Goal: Task Accomplishment & Management: Use online tool/utility

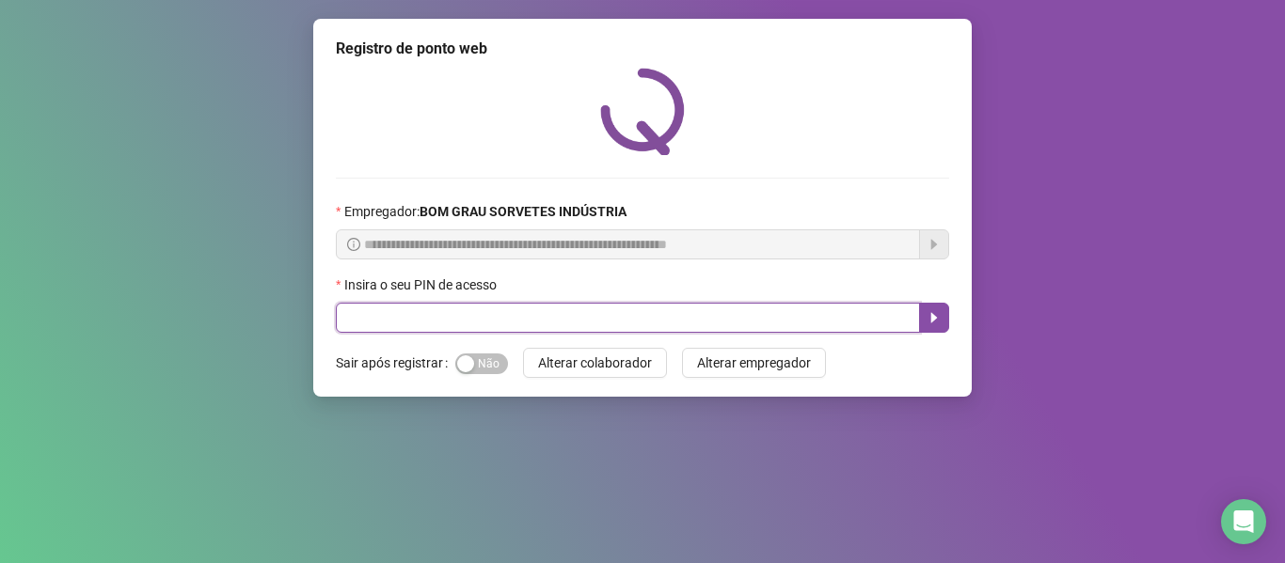
click at [414, 318] on input "text" at bounding box center [628, 318] width 584 height 30
type input "*****"
click at [933, 310] on icon "caret-right" at bounding box center [934, 317] width 15 height 15
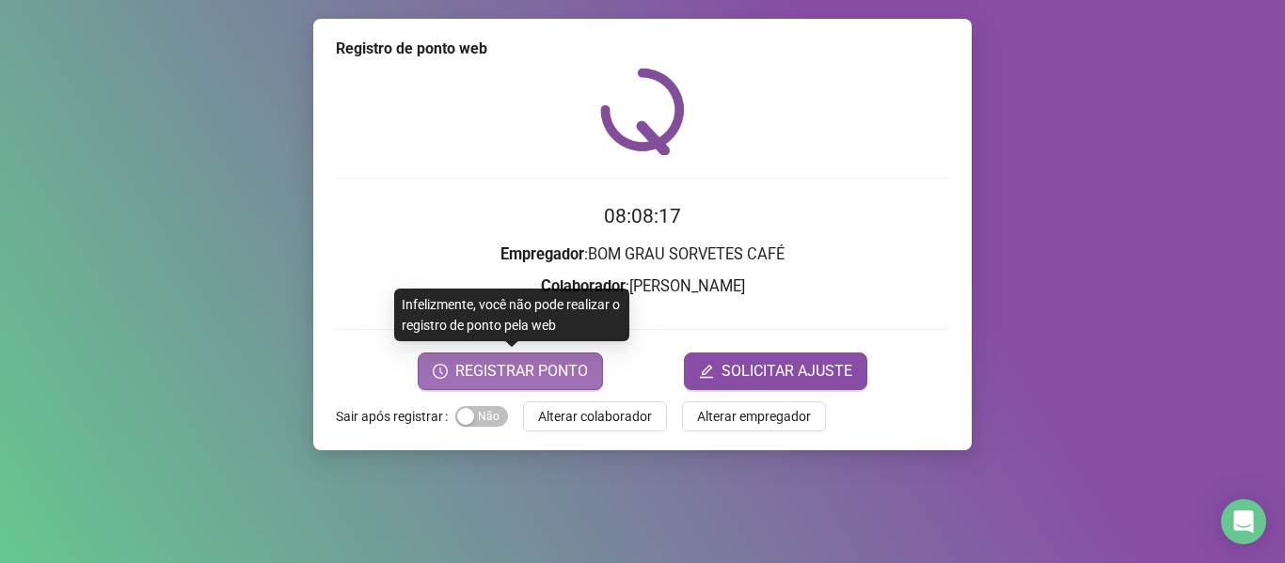
click at [565, 368] on span "REGISTRAR PONTO" at bounding box center [521, 371] width 133 height 23
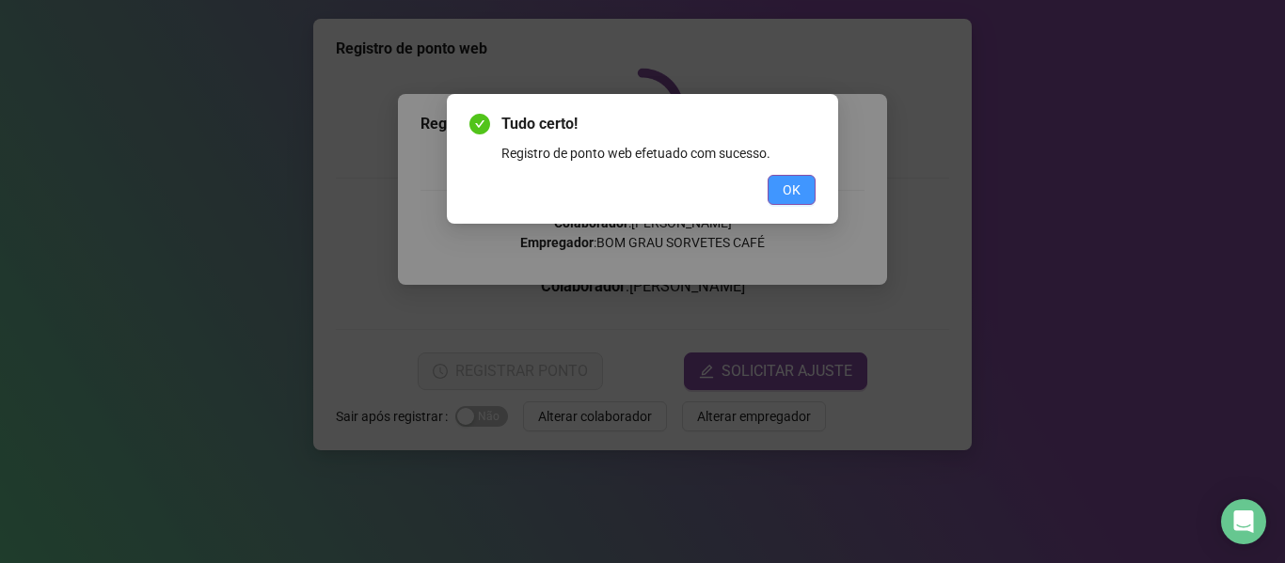
click at [791, 192] on span "OK" at bounding box center [792, 190] width 18 height 21
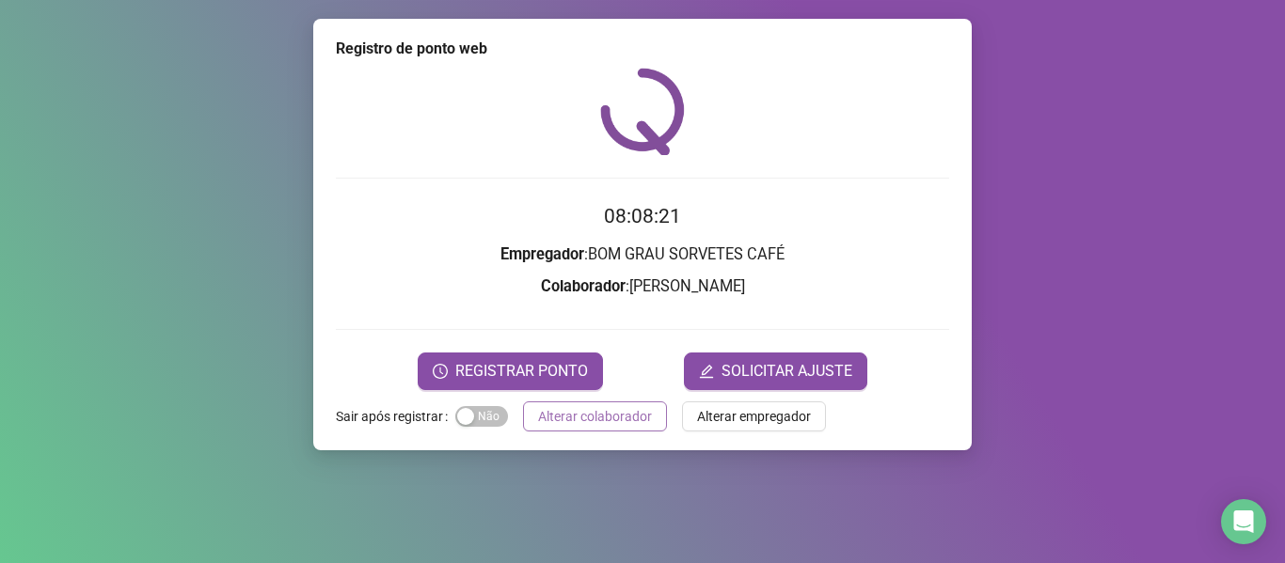
click at [601, 411] on span "Alterar colaborador" at bounding box center [595, 416] width 114 height 21
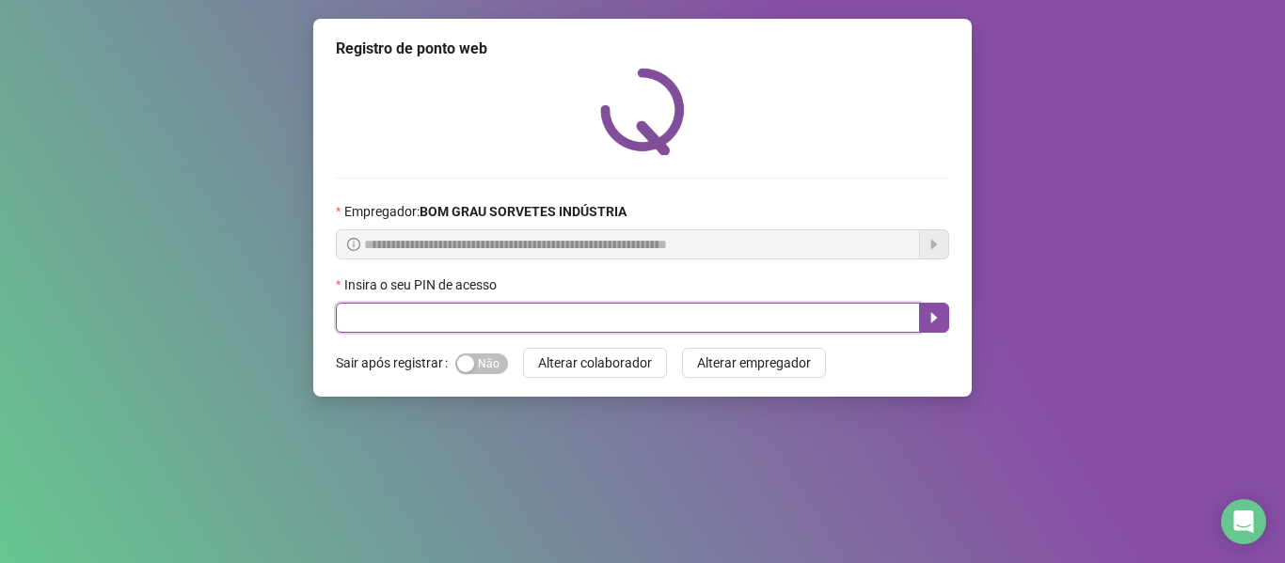
click at [547, 325] on input "text" at bounding box center [628, 318] width 584 height 30
type input "*****"
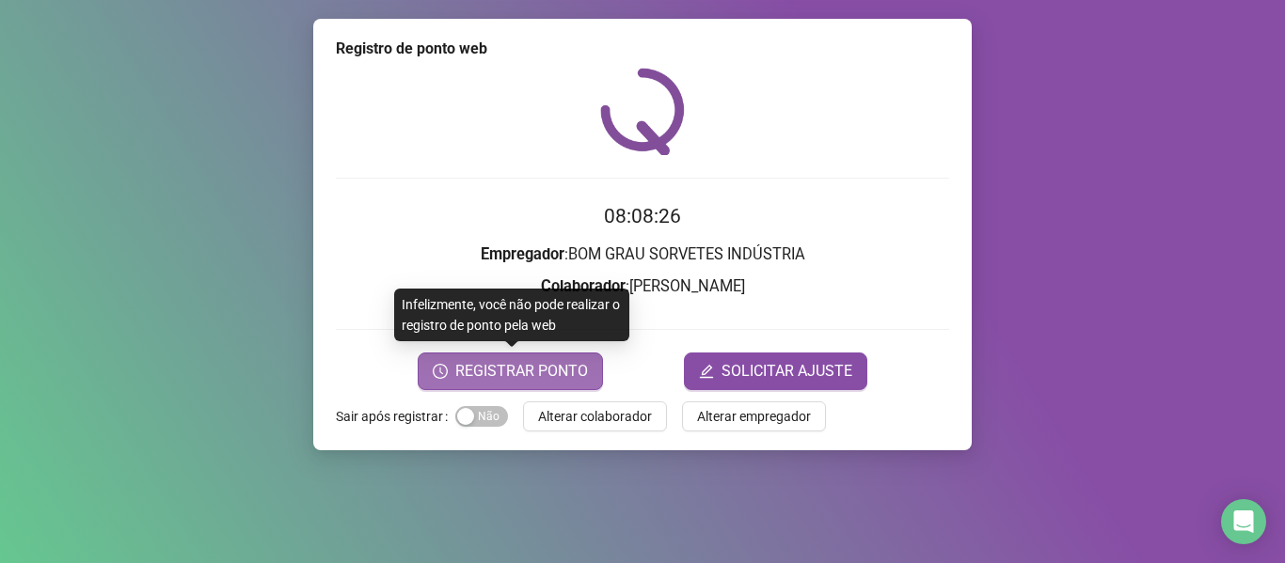
click at [486, 370] on span "REGISTRAR PONTO" at bounding box center [521, 371] width 133 height 23
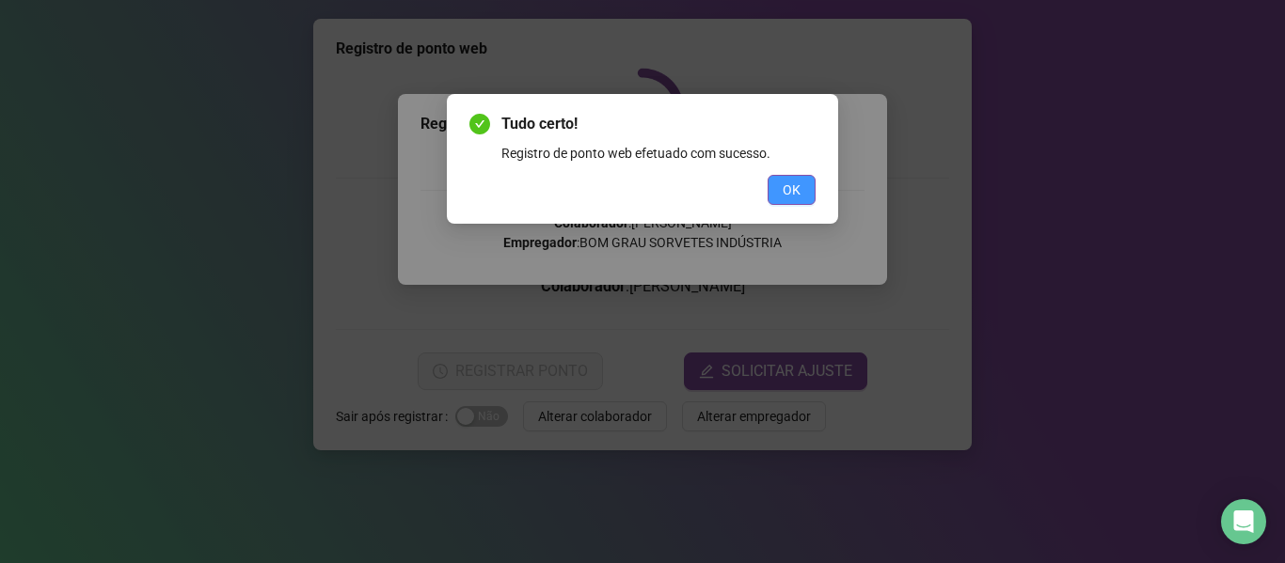
click at [781, 193] on button "OK" at bounding box center [792, 190] width 48 height 30
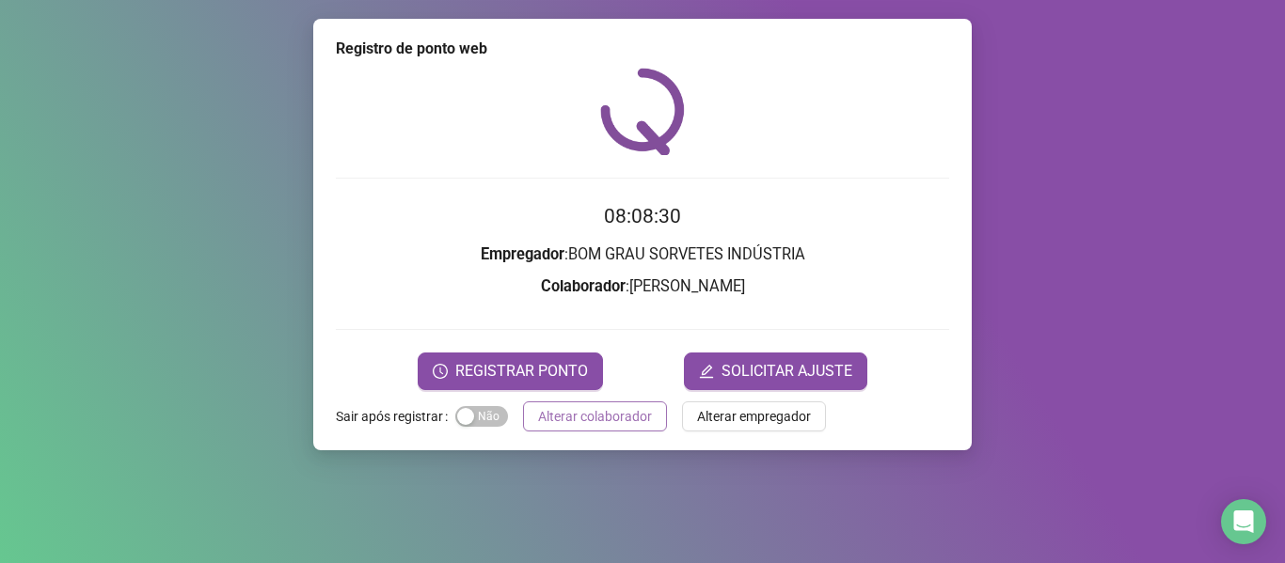
click at [584, 428] on button "Alterar colaborador" at bounding box center [595, 417] width 144 height 30
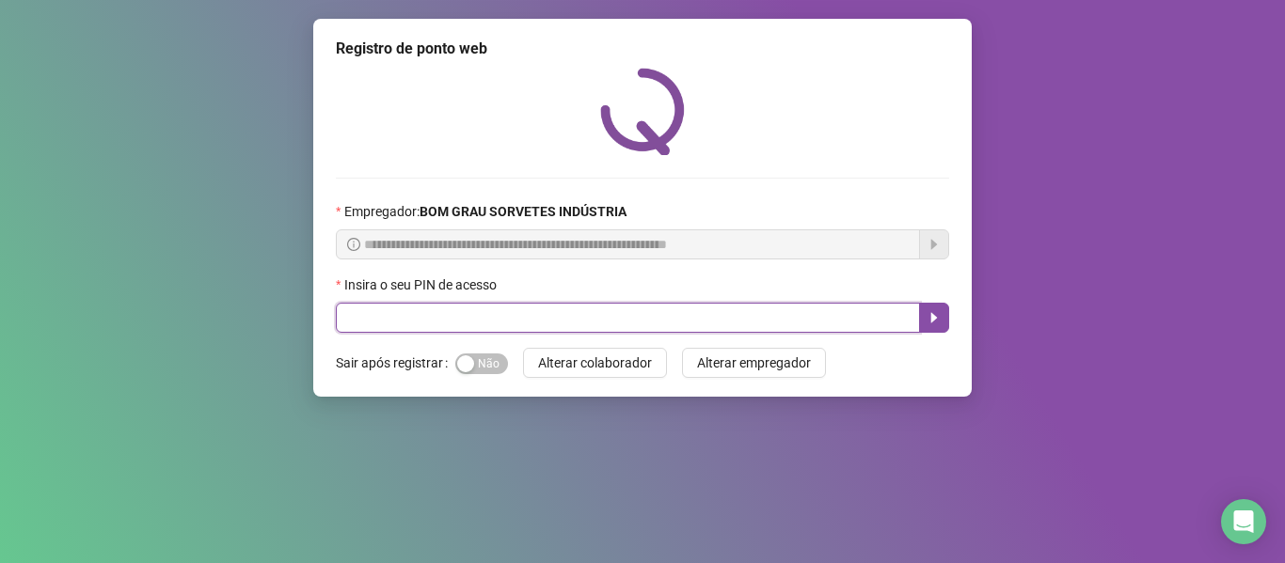
click at [548, 325] on input "text" at bounding box center [628, 318] width 584 height 30
type input "*****"
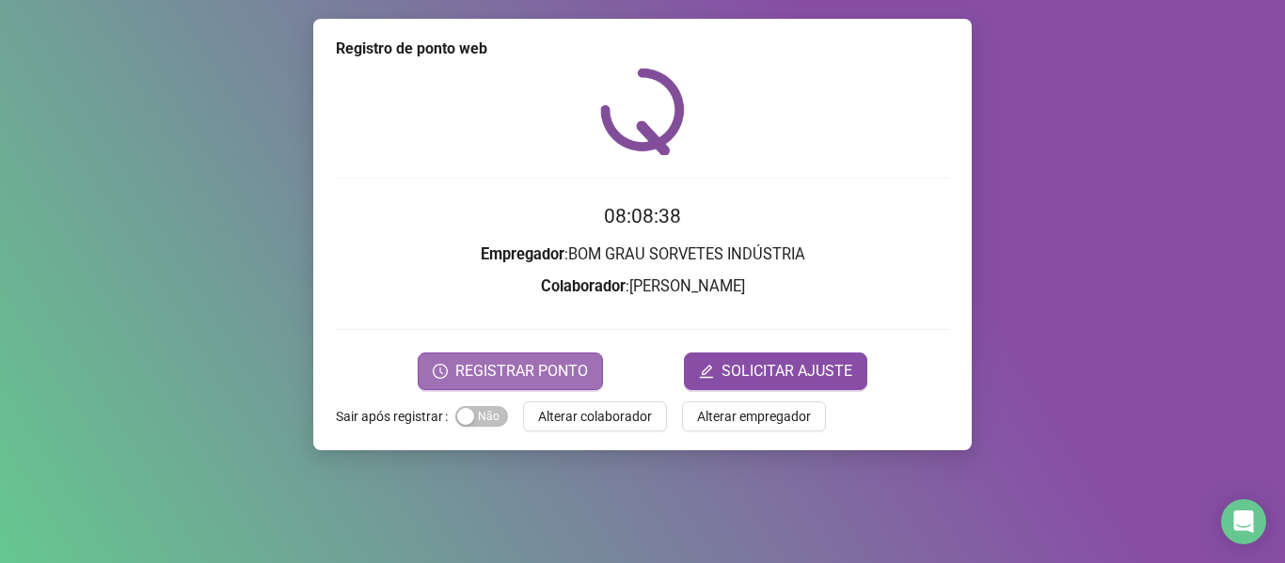
click at [537, 366] on span "REGISTRAR PONTO" at bounding box center [521, 371] width 133 height 23
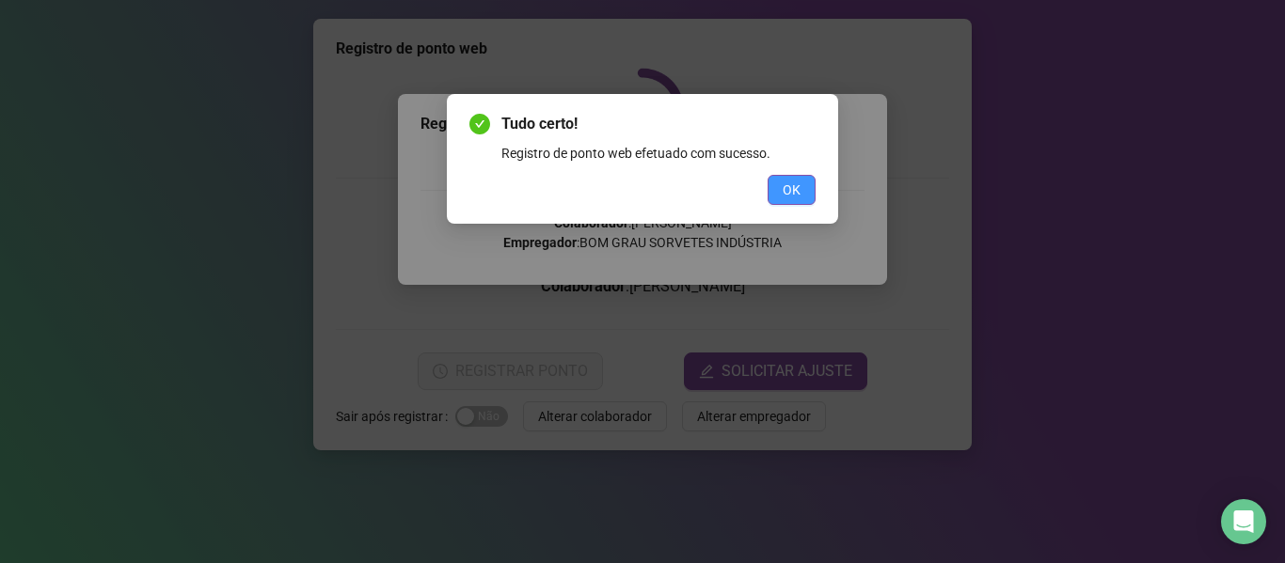
click at [805, 191] on button "OK" at bounding box center [792, 190] width 48 height 30
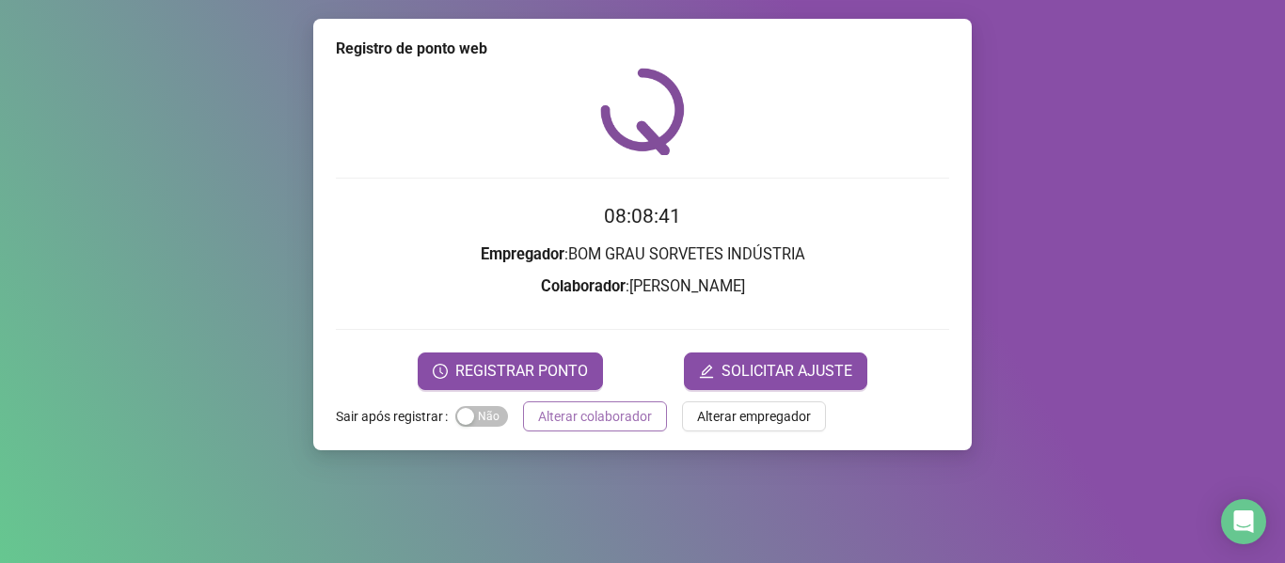
click at [574, 416] on span "Alterar colaborador" at bounding box center [595, 416] width 114 height 21
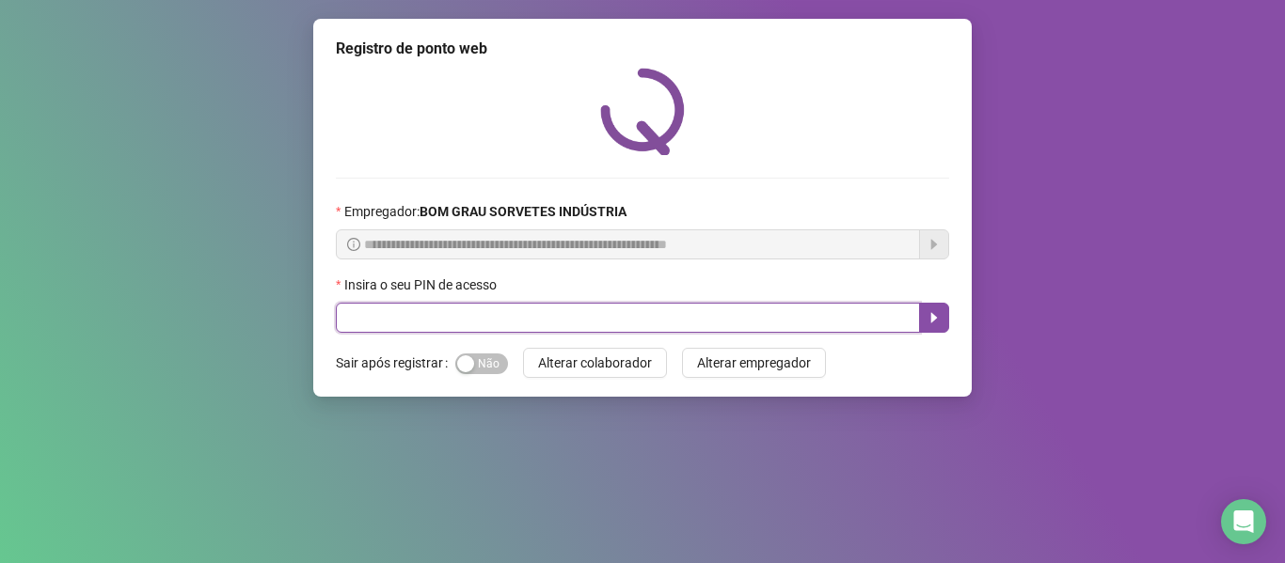
click at [603, 321] on input "text" at bounding box center [628, 318] width 584 height 30
type input "*****"
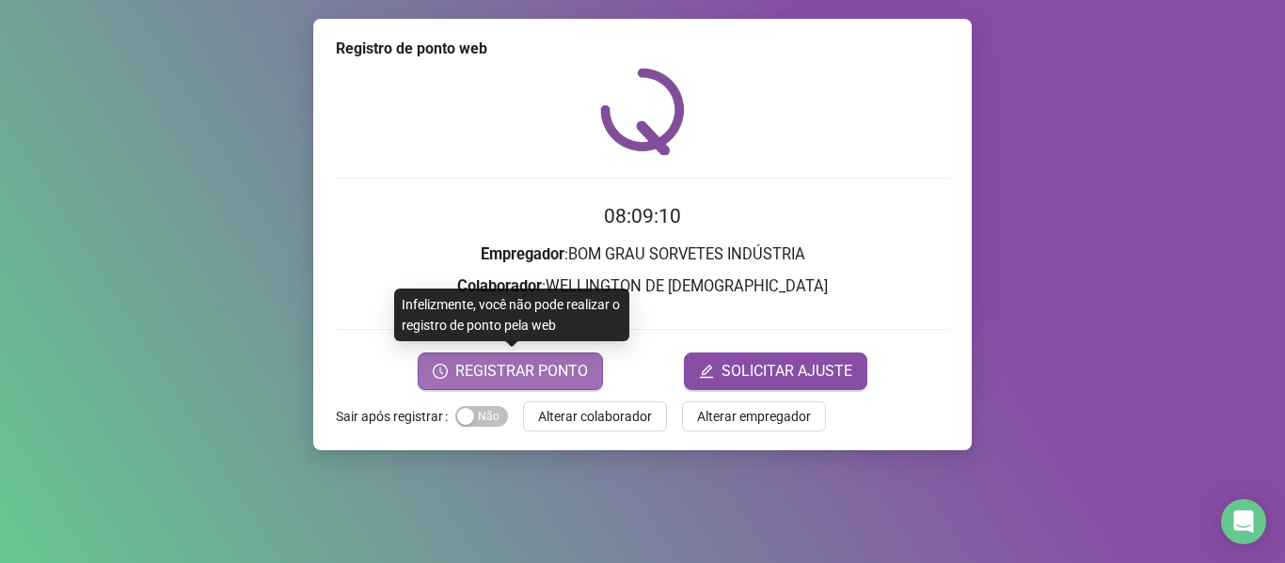
click at [510, 371] on span "REGISTRAR PONTO" at bounding box center [521, 371] width 133 height 23
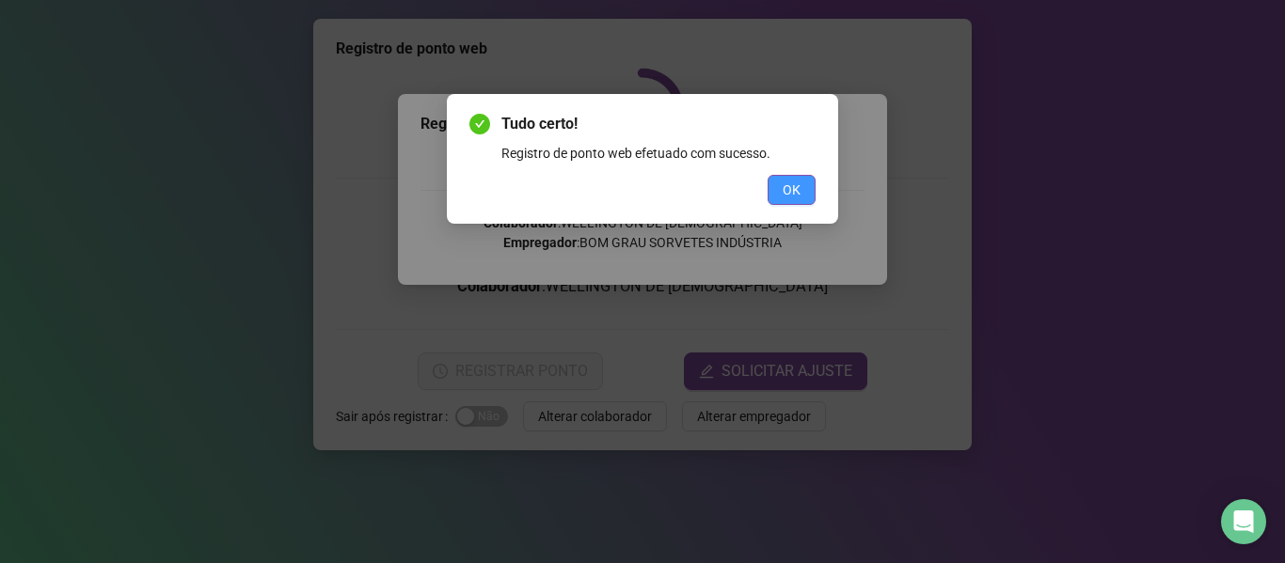
click at [794, 182] on span "OK" at bounding box center [792, 190] width 18 height 21
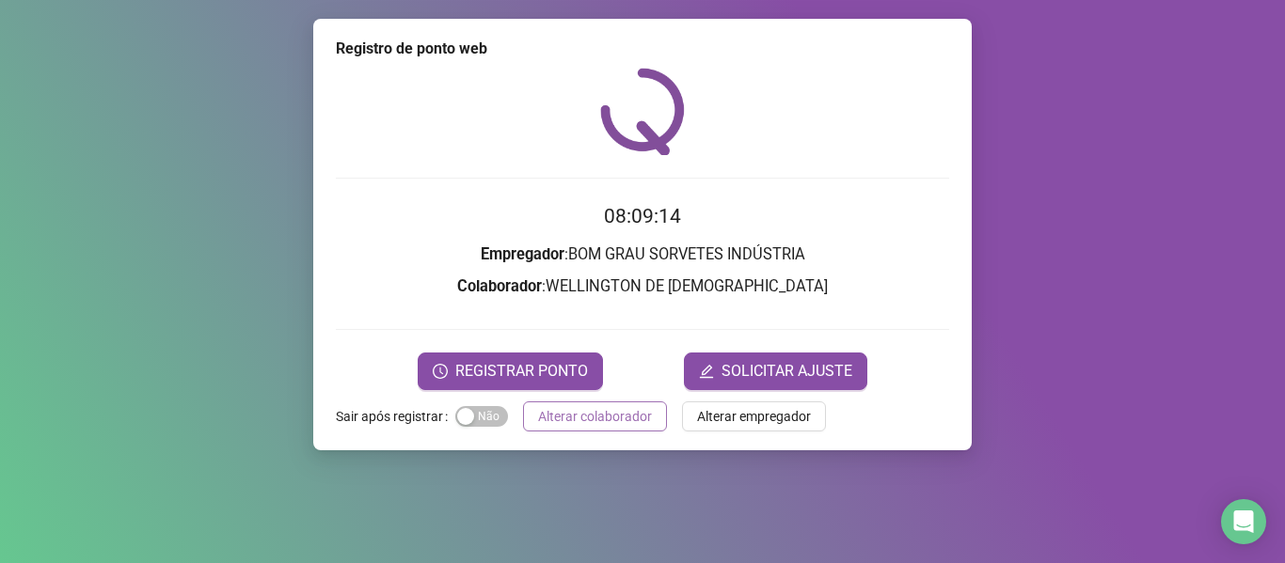
click at [564, 422] on span "Alterar colaborador" at bounding box center [595, 416] width 114 height 21
